Goal: Navigation & Orientation: Find specific page/section

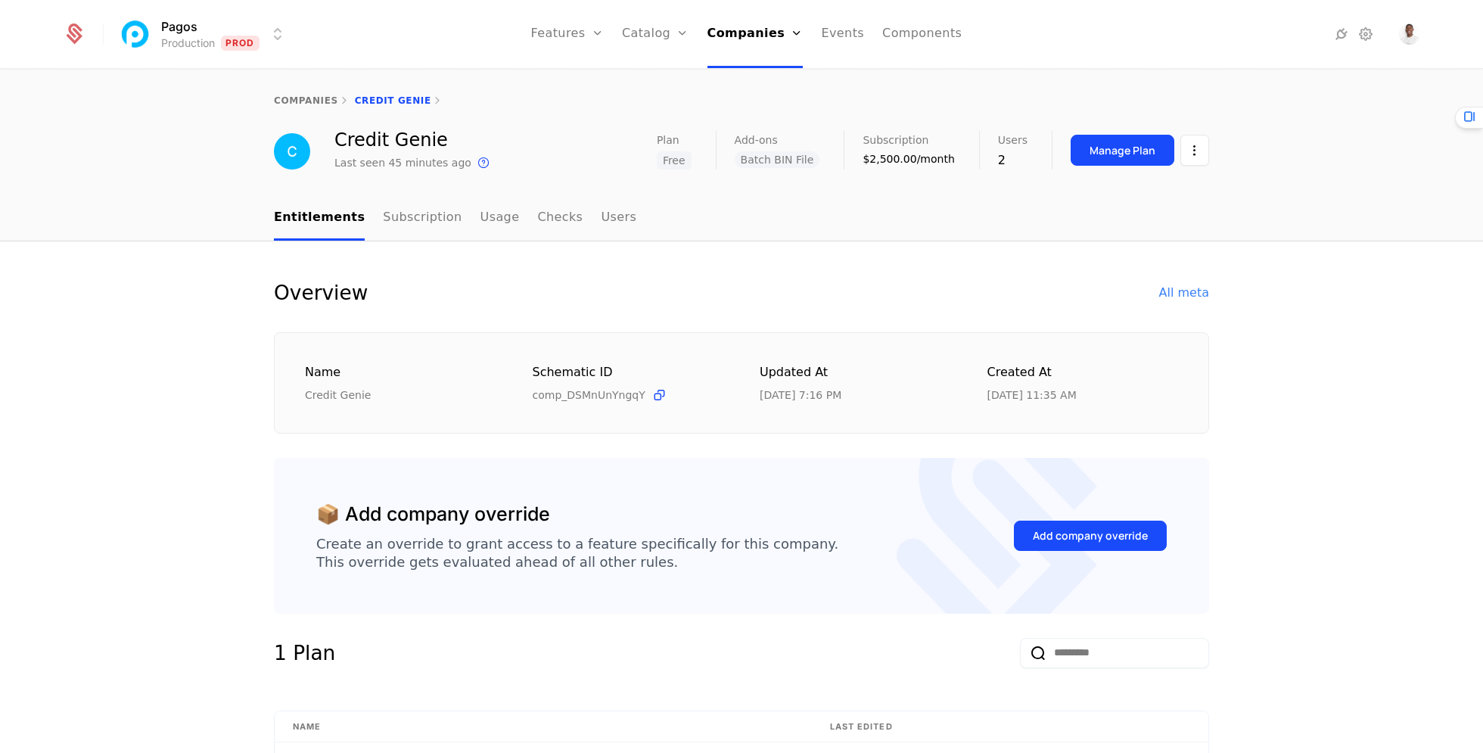
select select "***"
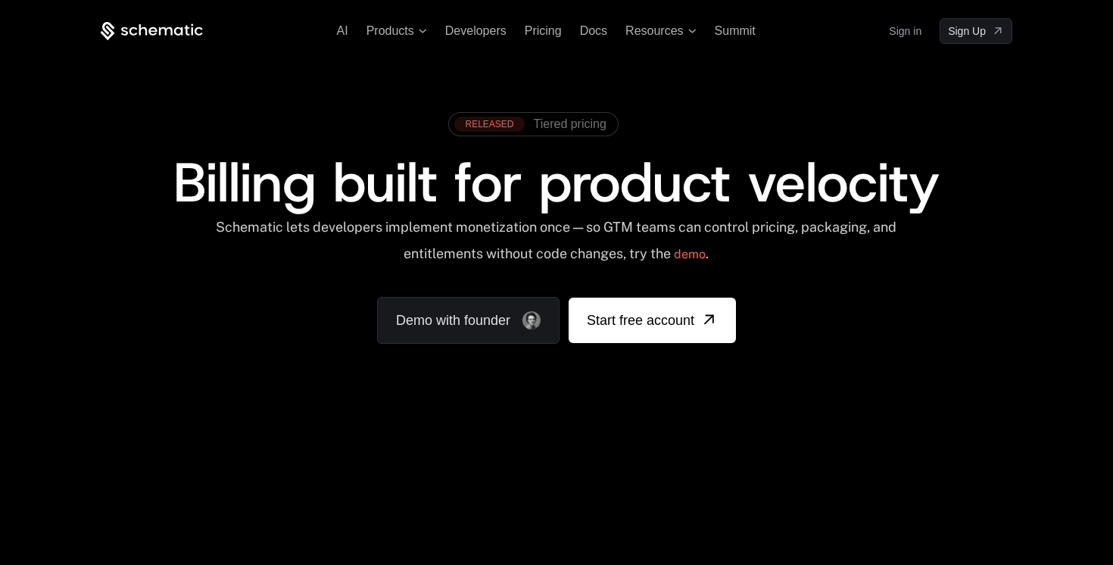
click at [914, 32] on link "Sign in" at bounding box center [905, 31] width 33 height 24
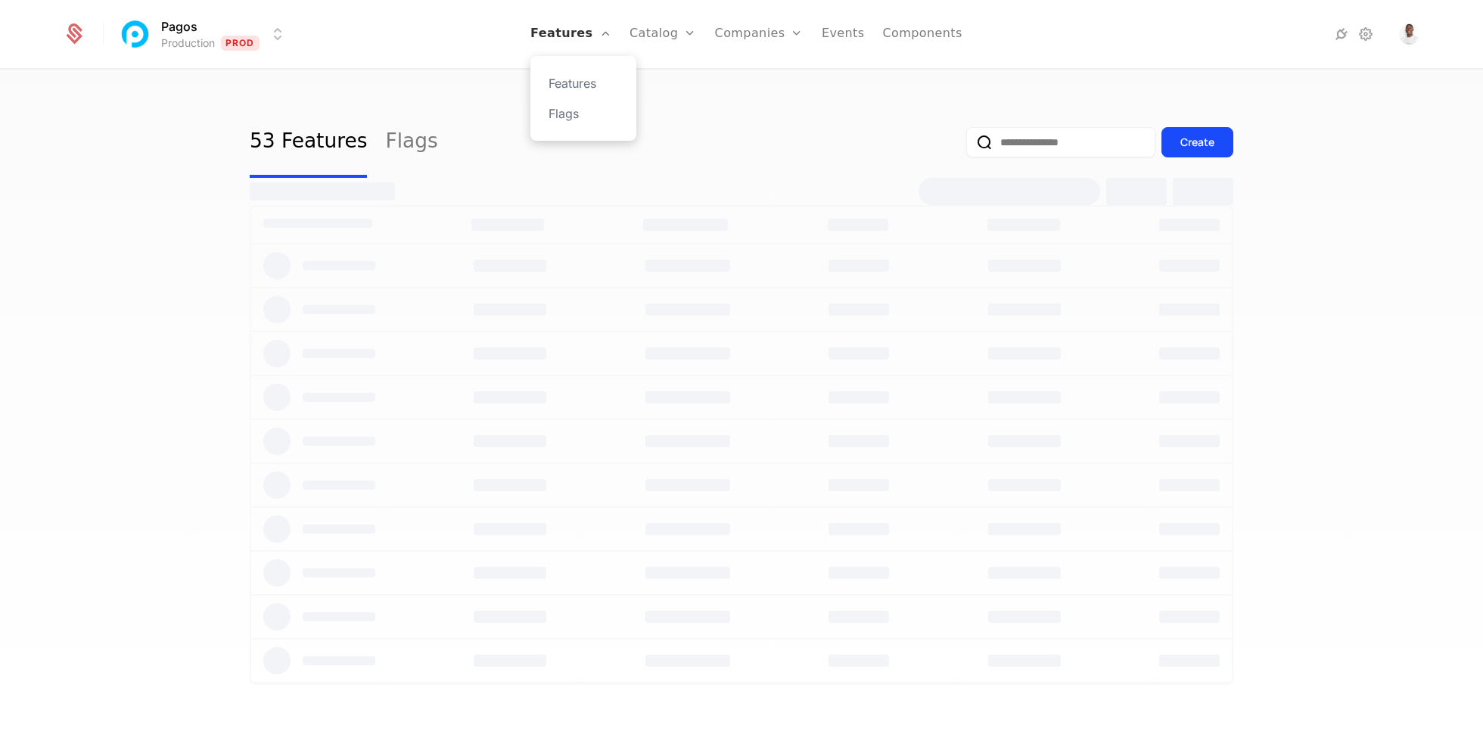
select select "***"
